Goal: Information Seeking & Learning: Check status

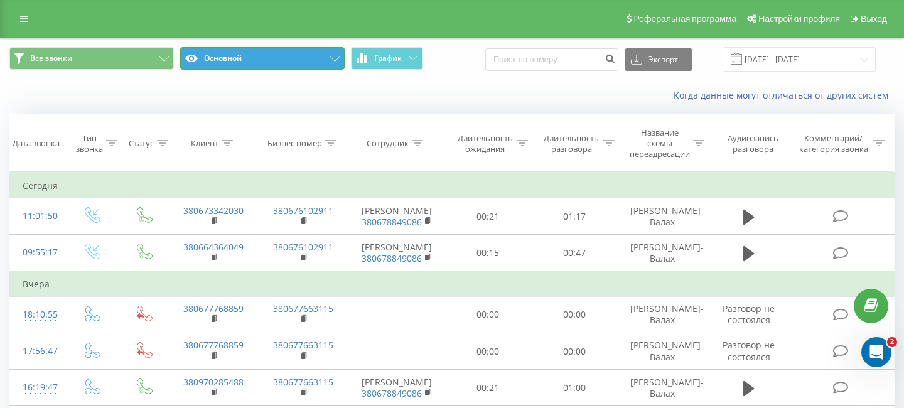
click at [328, 59] on button "Основной" at bounding box center [262, 58] width 164 height 23
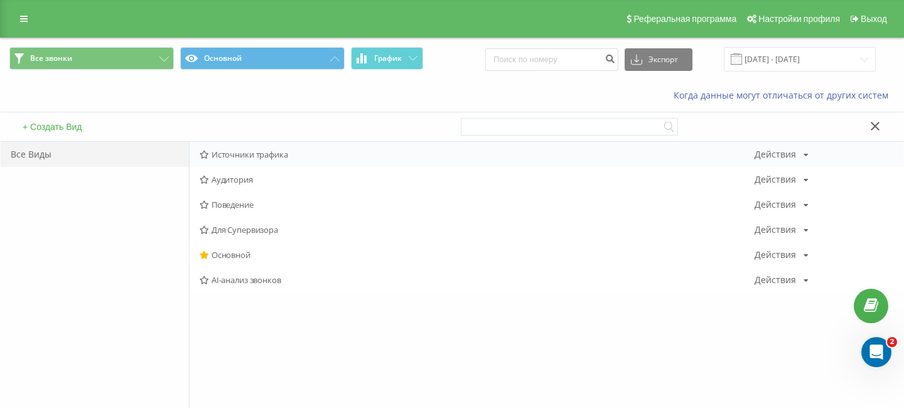
click at [261, 158] on span "Источники трафика" at bounding box center [477, 154] width 555 height 9
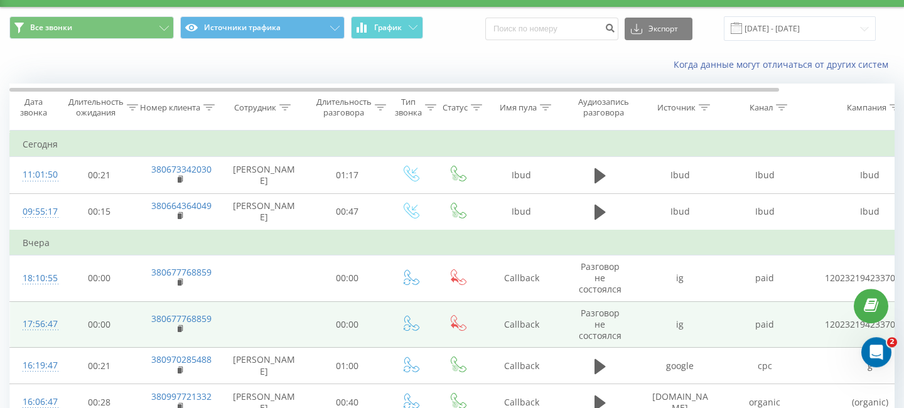
scroll to position [17, 0]
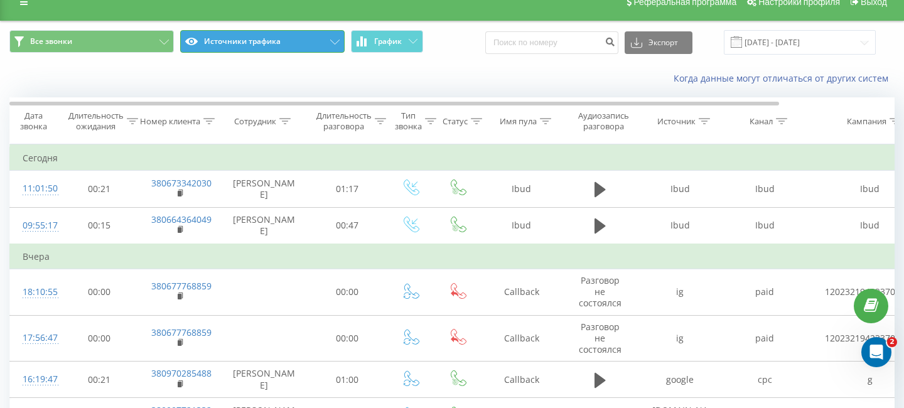
click at [293, 44] on button "Источники трафика" at bounding box center [262, 41] width 164 height 23
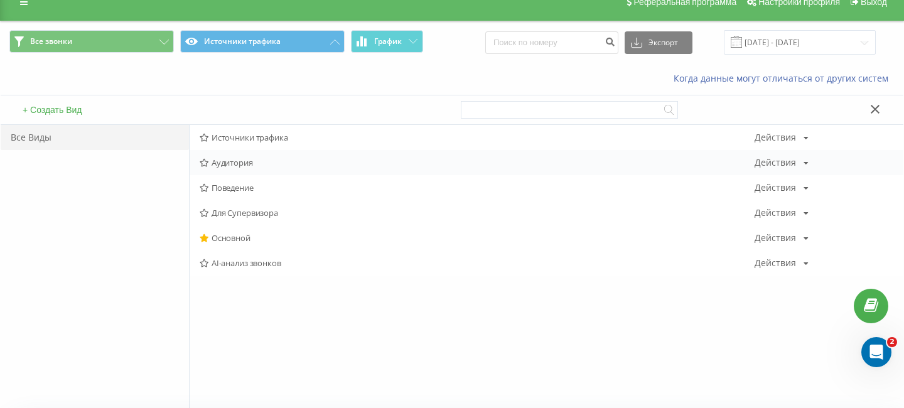
click at [260, 164] on span "Аудитория" at bounding box center [477, 162] width 555 height 9
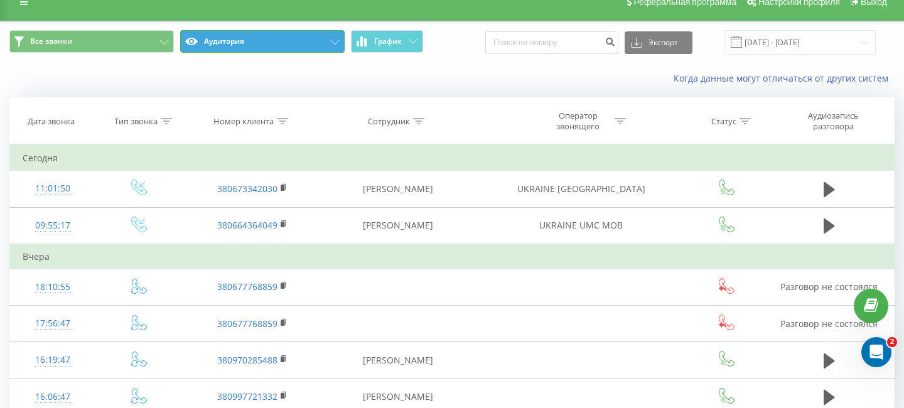
click at [234, 40] on button "Аудитория" at bounding box center [262, 41] width 164 height 23
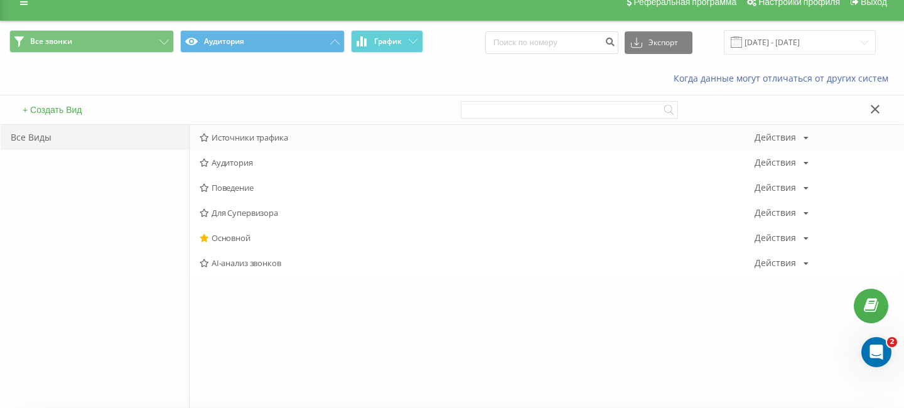
click at [279, 141] on span "Источники трафика" at bounding box center [477, 137] width 555 height 9
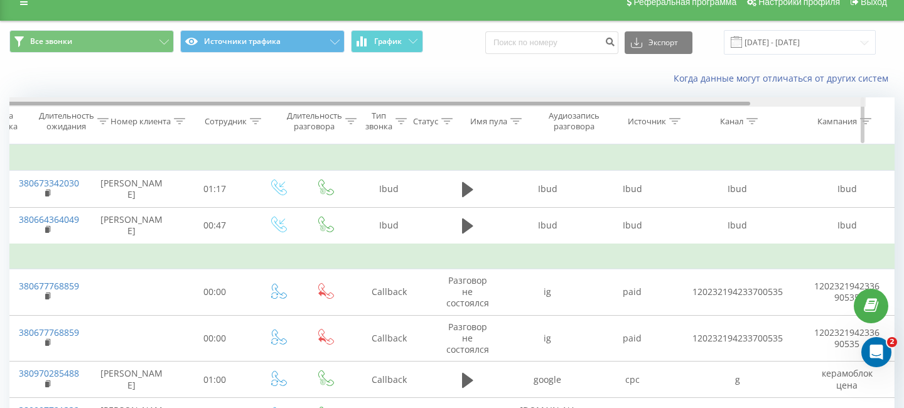
scroll to position [0, 132]
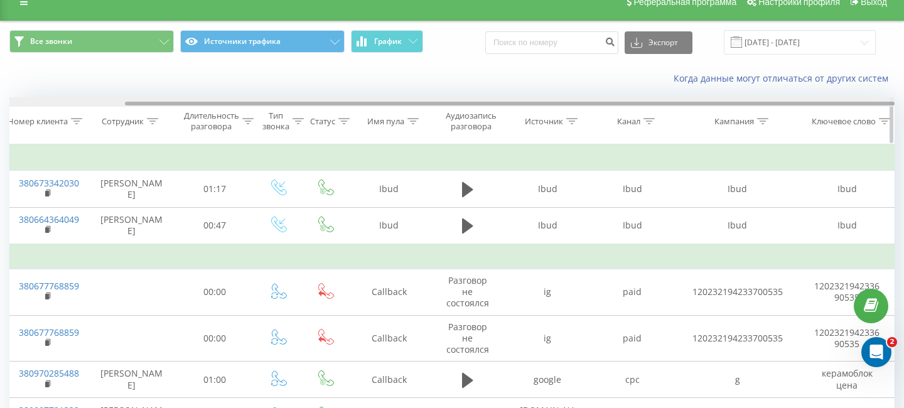
drag, startPoint x: 638, startPoint y: 104, endPoint x: 854, endPoint y: 116, distance: 216.9
click at [854, 116] on div "Дата звонка Длительность ожидания Номер клиента Сотрудник Длительность разговор…" at bounding box center [451, 120] width 885 height 47
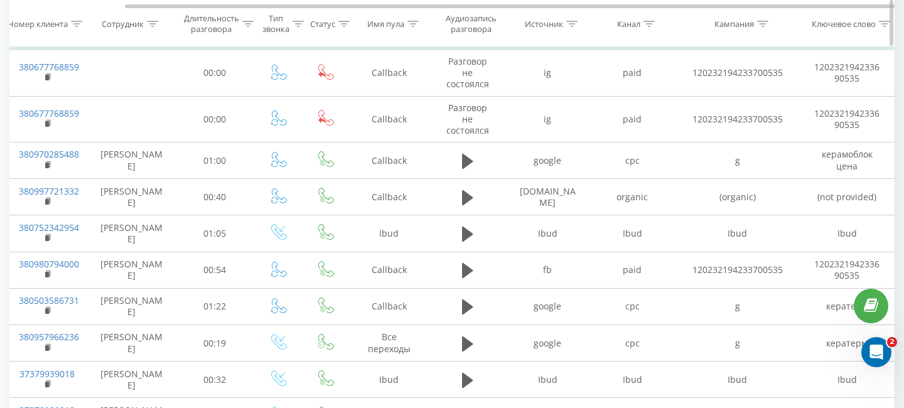
scroll to position [0, 0]
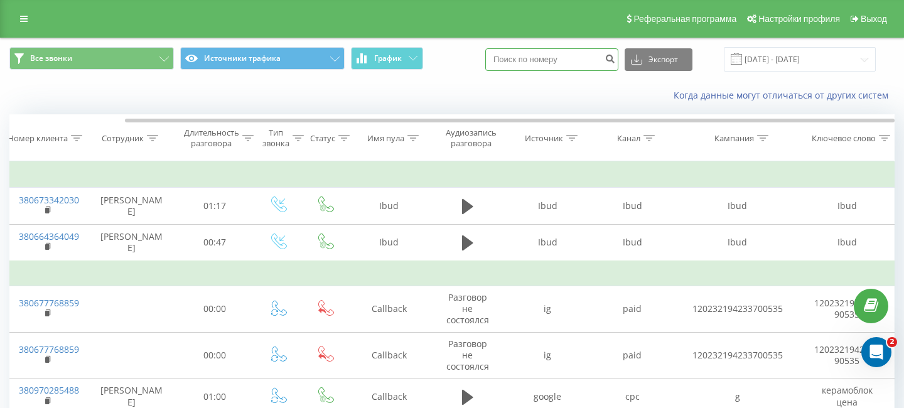
click at [576, 62] on input at bounding box center [551, 59] width 133 height 23
click at [111, 88] on div "Когда данные могут отличаться от других систем" at bounding box center [452, 95] width 903 height 30
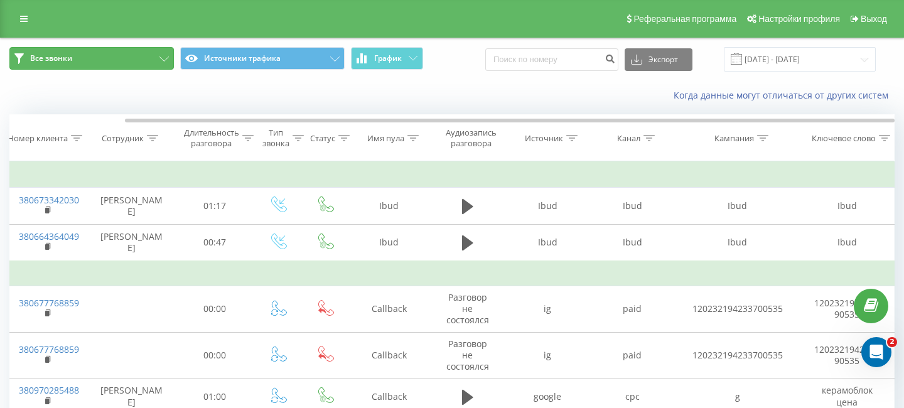
click at [58, 53] on button "Все звонки" at bounding box center [91, 58] width 164 height 23
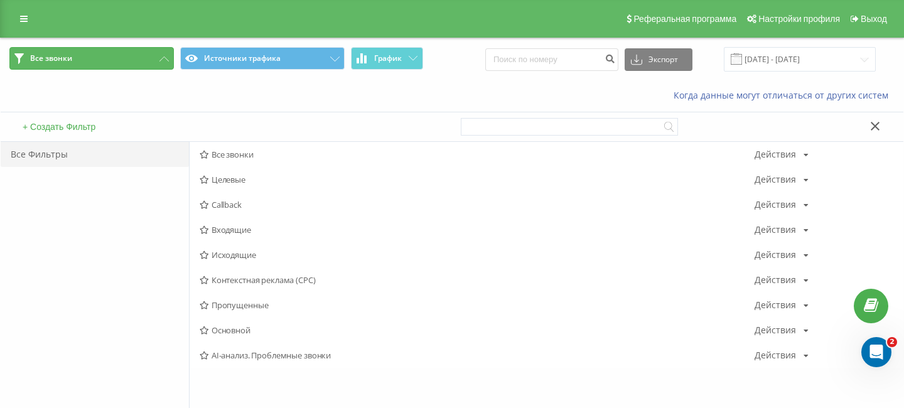
click at [58, 55] on span "Все звонки" at bounding box center [51, 58] width 42 height 10
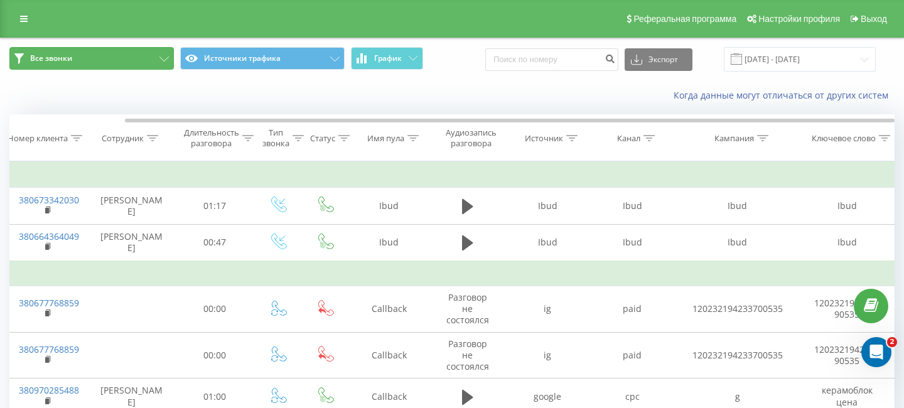
click at [58, 55] on span "Все звонки" at bounding box center [51, 58] width 42 height 10
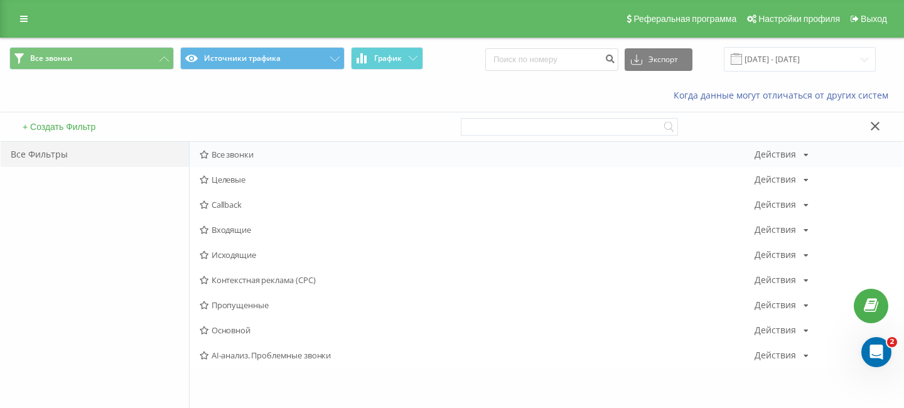
click at [250, 151] on span "Все звонки" at bounding box center [477, 154] width 555 height 9
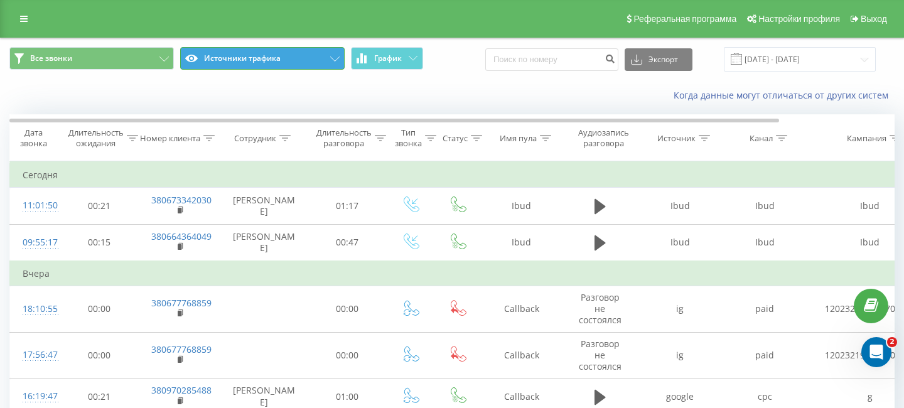
click at [327, 52] on button "Источники трафика" at bounding box center [262, 58] width 164 height 23
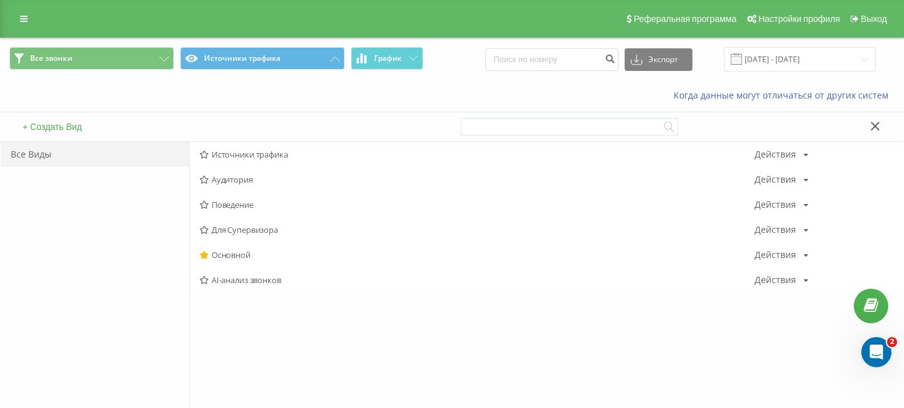
click at [69, 138] on div "+ Создать Вид" at bounding box center [226, 126] width 451 height 29
click at [260, 156] on span "Источники трафика" at bounding box center [477, 154] width 555 height 9
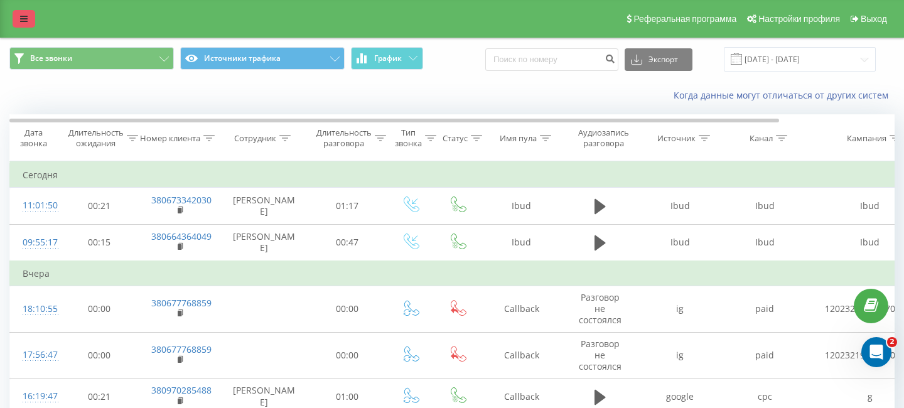
click at [29, 17] on link at bounding box center [24, 19] width 23 height 18
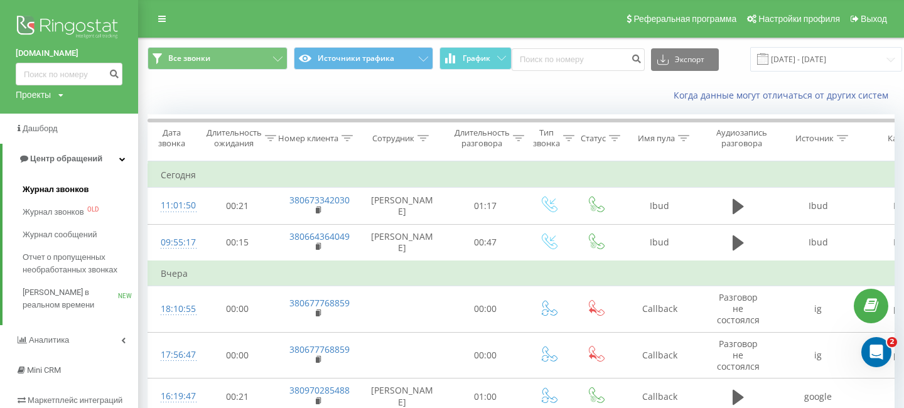
click at [85, 187] on span "Журнал звонков" at bounding box center [56, 189] width 66 height 13
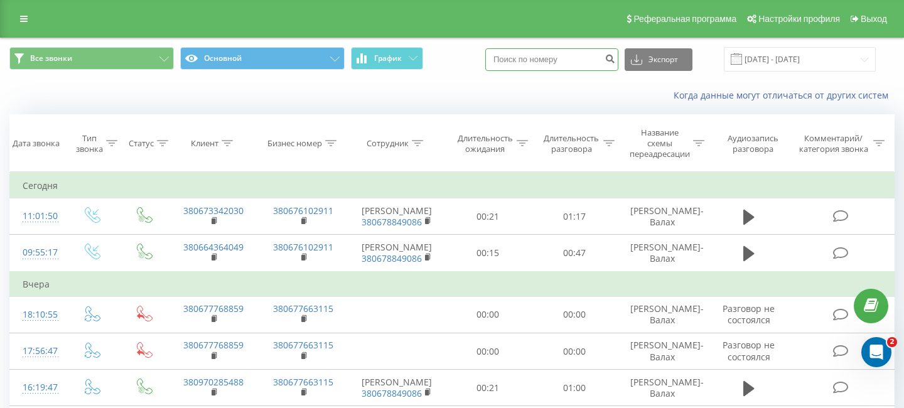
paste input "380672009465"
type input "380672009465"
click at [615, 59] on icon "submit" at bounding box center [609, 57] width 11 height 8
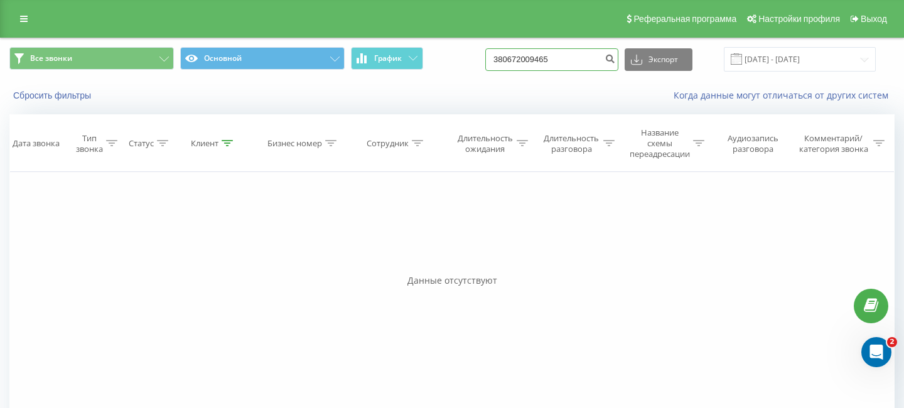
click at [575, 63] on input "380672009465" at bounding box center [551, 59] width 133 height 23
click at [505, 56] on input "380672009465" at bounding box center [551, 59] width 133 height 23
type input "[PHONE_NUMBER]"
click at [567, 61] on input "+380672009465" at bounding box center [551, 59] width 133 height 23
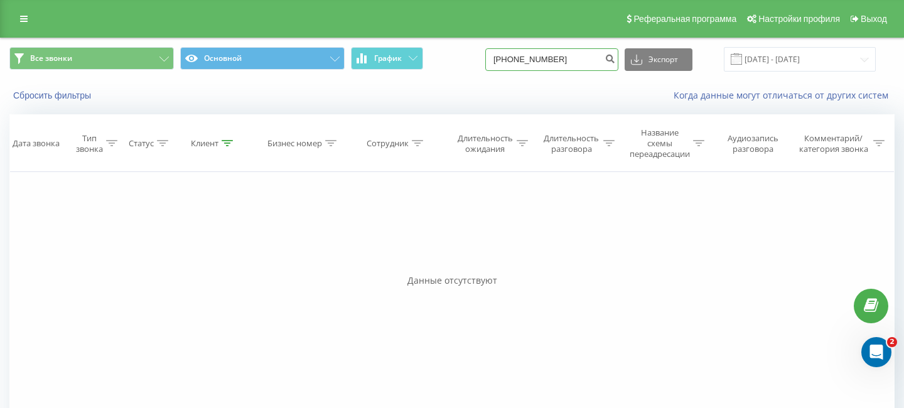
type input "+"
click at [550, 102] on div "Сбросить фильтры Когда данные могут отличаться от других систем" at bounding box center [452, 95] width 903 height 30
click at [611, 64] on button "submit" at bounding box center [609, 59] width 17 height 23
click at [615, 61] on icon "submit" at bounding box center [609, 57] width 11 height 8
click at [549, 60] on input at bounding box center [551, 59] width 133 height 23
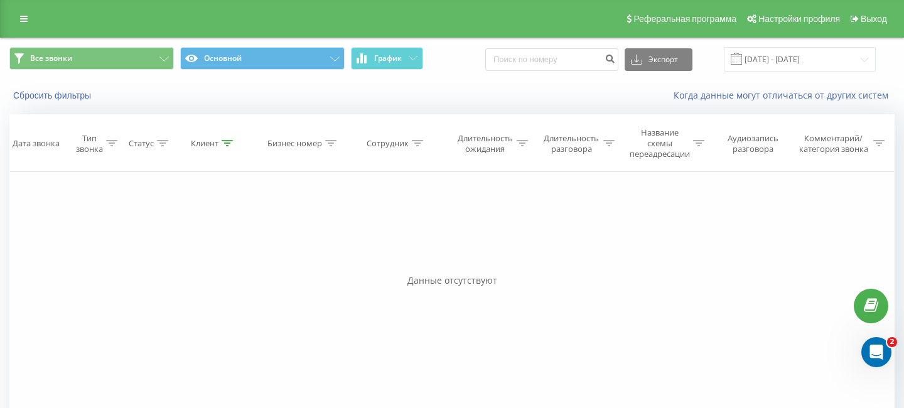
click at [460, 103] on div "Сбросить фильтры Когда данные могут отличаться от других систем" at bounding box center [452, 95] width 903 height 30
click at [75, 97] on button "Сбросить фильтры" at bounding box center [53, 95] width 88 height 11
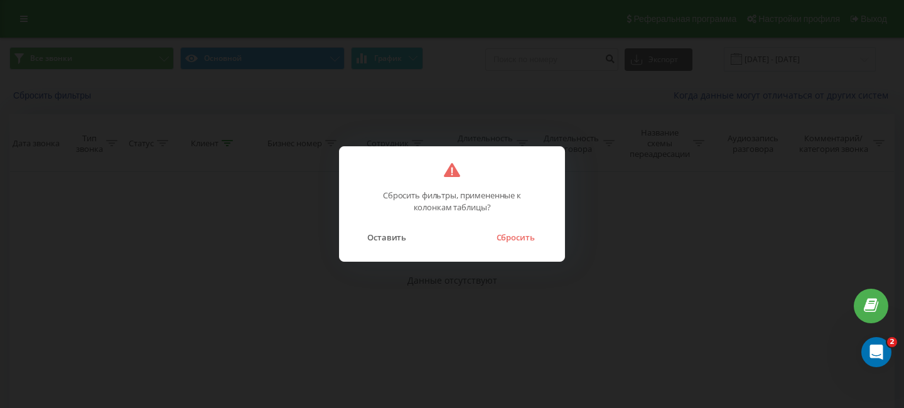
click at [514, 232] on button "Сбросить" at bounding box center [515, 237] width 51 height 16
